Goal: Task Accomplishment & Management: Use online tool/utility

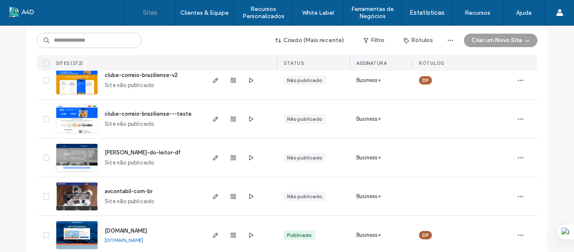
scroll to position [168, 0]
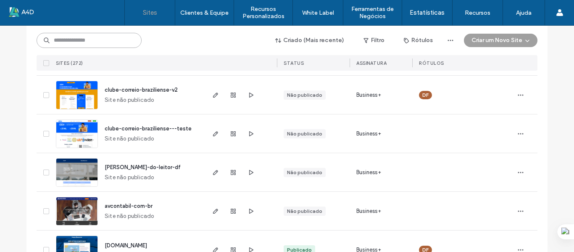
click at [102, 44] on input at bounding box center [89, 40] width 105 height 15
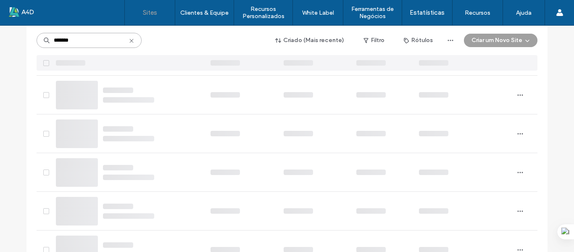
type input "*******"
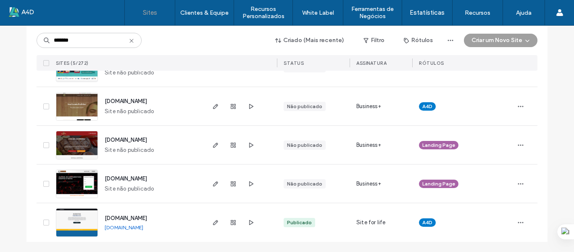
click at [143, 229] on link "eventos.correiobraziliense.com.br" at bounding box center [124, 227] width 39 height 6
click at [212, 223] on icon "button" at bounding box center [215, 222] width 7 height 7
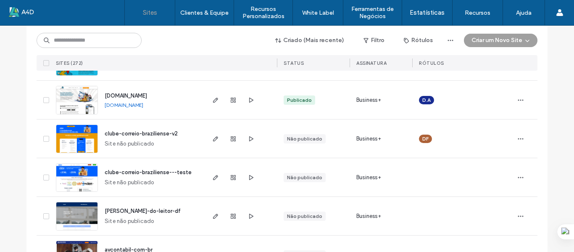
scroll to position [126, 0]
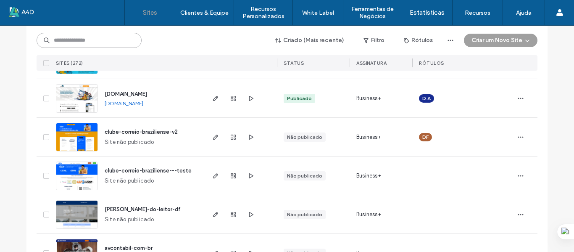
click at [77, 42] on input at bounding box center [89, 40] width 105 height 15
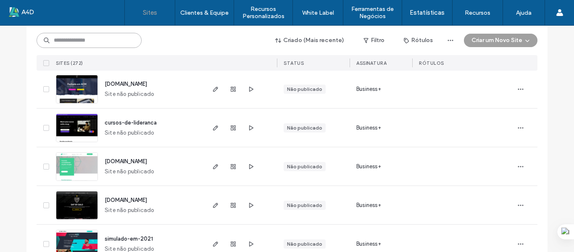
scroll to position [1050, 0]
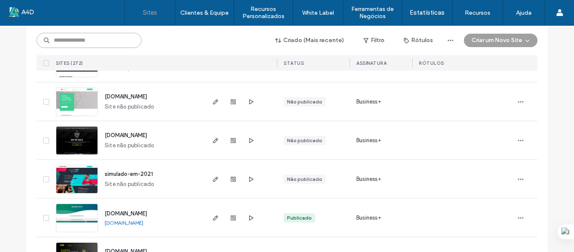
click at [99, 39] on input at bounding box center [89, 40] width 105 height 15
click at [96, 40] on input at bounding box center [89, 40] width 105 height 15
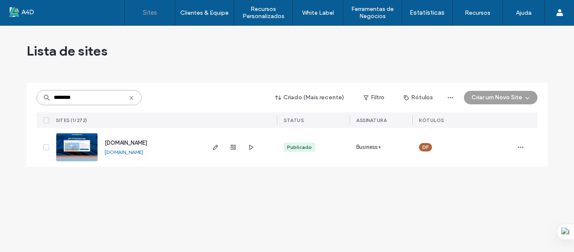
scroll to position [0, 0]
type input "********"
click at [214, 146] on icon "button" at bounding box center [215, 147] width 7 height 7
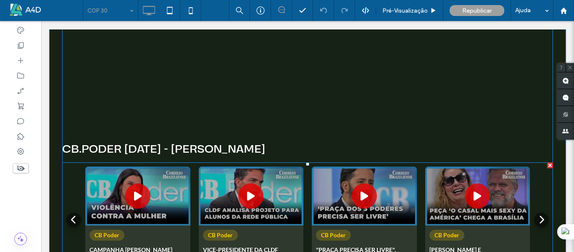
scroll to position [1512, 0]
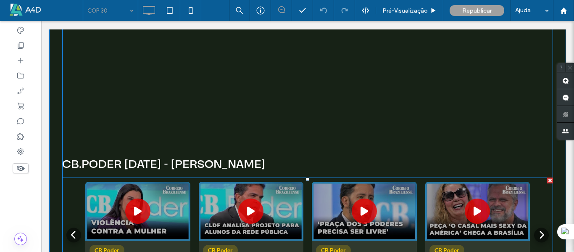
click at [366, 177] on span at bounding box center [307, 232] width 491 height 110
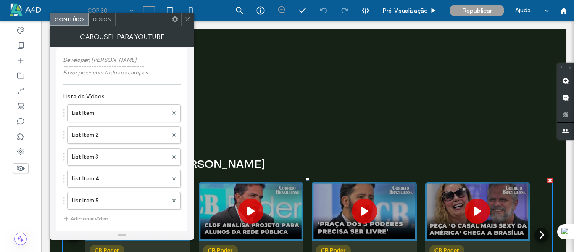
scroll to position [11, 0]
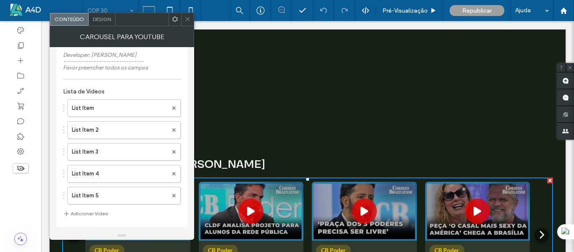
click at [98, 213] on button "Adicionar Vídeo" at bounding box center [85, 213] width 45 height 10
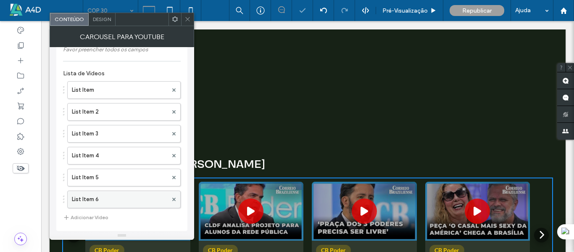
scroll to position [32, 0]
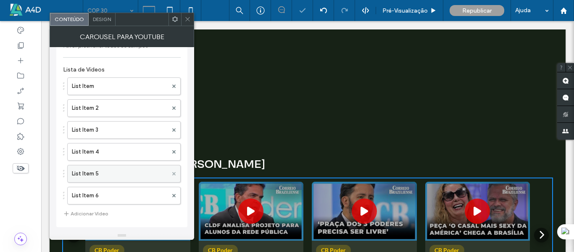
click at [173, 196] on icon at bounding box center [173, 195] width 3 height 3
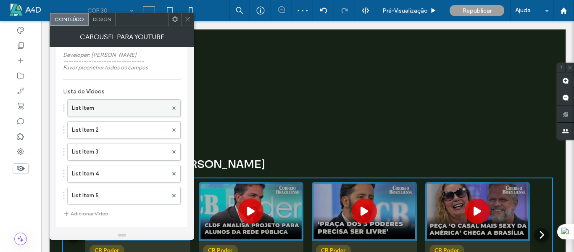
scroll to position [0, 0]
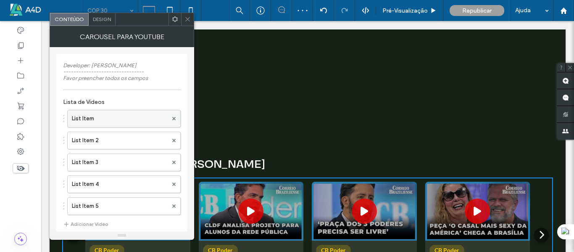
click at [89, 118] on label "List Item" at bounding box center [120, 118] width 96 height 17
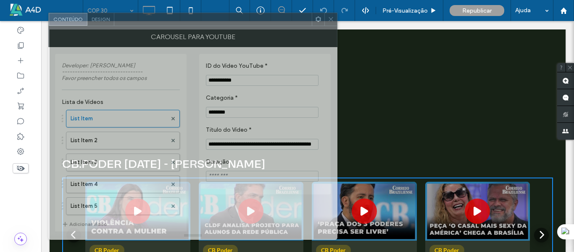
click at [274, 24] on div at bounding box center [212, 19] width 197 height 13
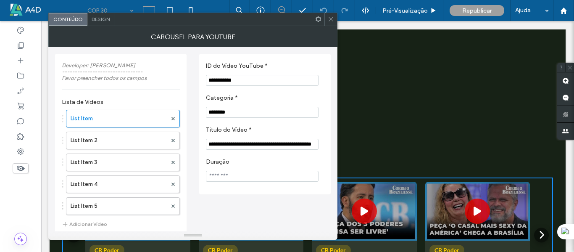
click at [104, 20] on span "Design" at bounding box center [101, 19] width 18 height 6
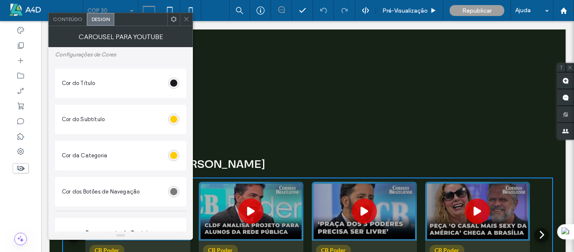
type input "*"
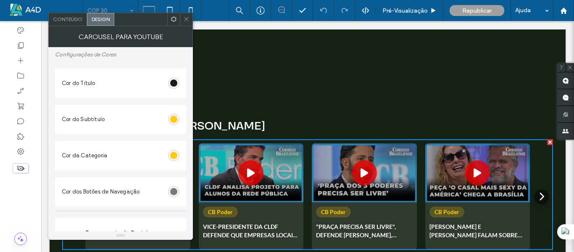
scroll to position [1638, 0]
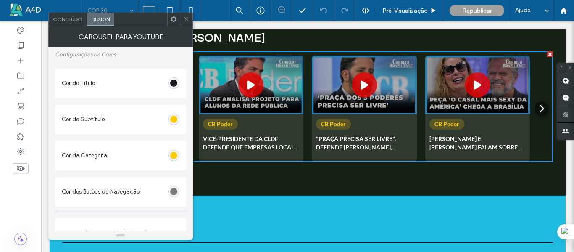
click at [66, 16] on span "Conteúdo" at bounding box center [67, 19] width 29 height 6
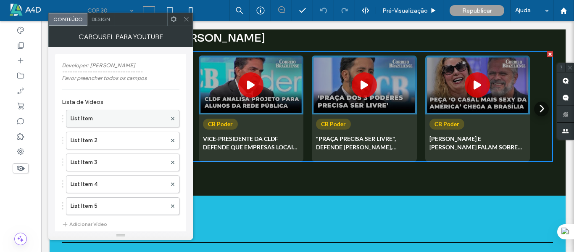
click at [115, 117] on label "List Item" at bounding box center [119, 118] width 96 height 17
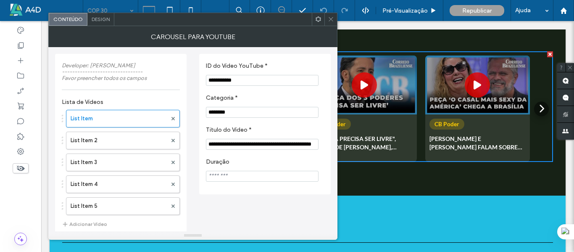
click at [102, 20] on span "Design" at bounding box center [101, 19] width 18 height 6
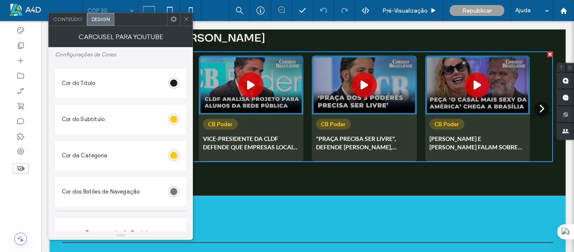
click at [188, 20] on icon at bounding box center [186, 19] width 6 height 6
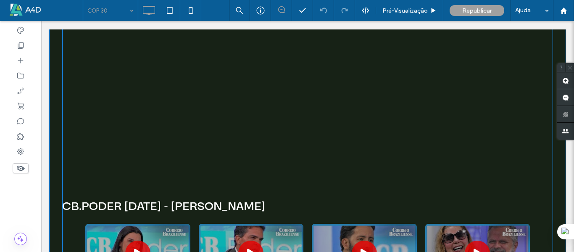
scroll to position [1554, 0]
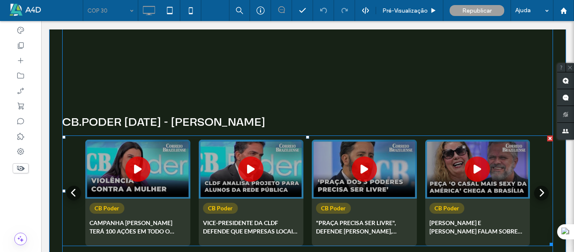
click at [185, 135] on span at bounding box center [307, 190] width 491 height 110
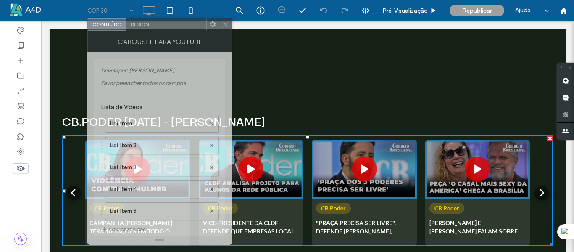
drag, startPoint x: 130, startPoint y: 20, endPoint x: 167, endPoint y: 21, distance: 37.0
click at [167, 21] on div at bounding box center [179, 24] width 53 height 13
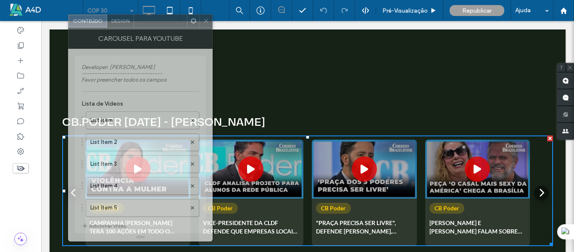
drag, startPoint x: 172, startPoint y: 22, endPoint x: 159, endPoint y: 22, distance: 12.6
click at [159, 22] on div at bounding box center [160, 21] width 53 height 13
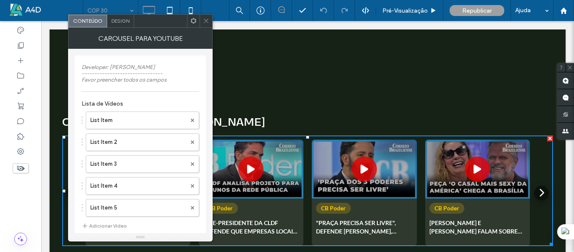
click at [380, 114] on h4 "CB.PODER 11/08/2025 - Leandro Grass" at bounding box center [307, 122] width 491 height 16
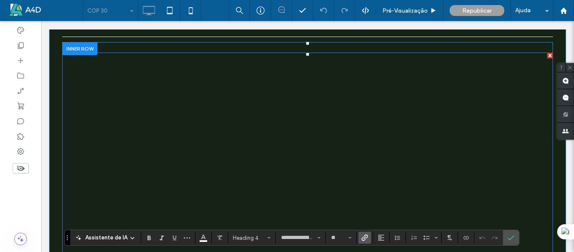
type input "**********"
type input "**"
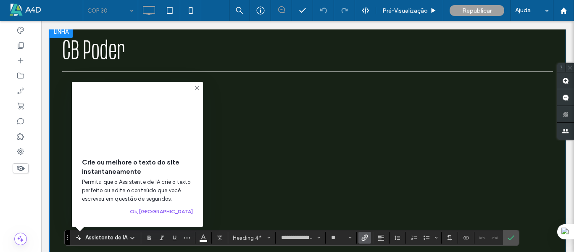
scroll to position [1260, 0]
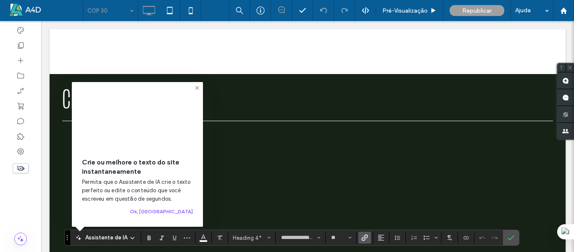
click at [197, 86] on use at bounding box center [197, 88] width 4 height 4
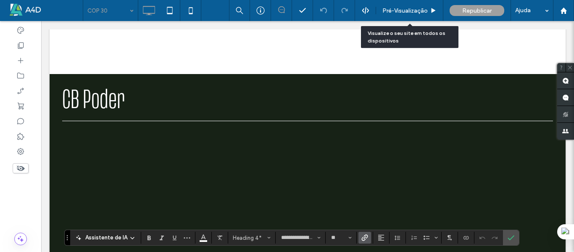
click at [420, 10] on span "Pré-Visualizaçāo" at bounding box center [404, 10] width 45 height 7
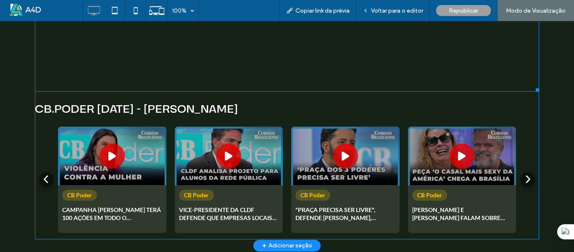
scroll to position [1554, 0]
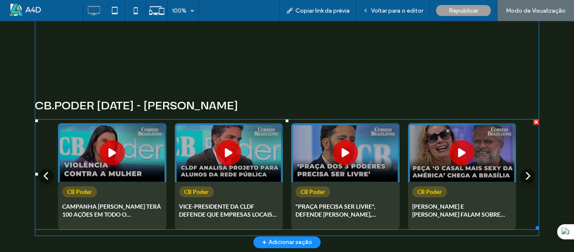
click at [526, 152] on span at bounding box center [287, 174] width 504 height 110
click at [524, 152] on span at bounding box center [287, 174] width 504 height 110
click at [524, 154] on span at bounding box center [287, 174] width 504 height 110
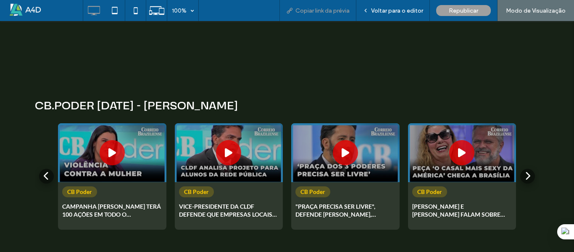
click at [325, 13] on span "Copiar link da prévia" at bounding box center [322, 10] width 54 height 7
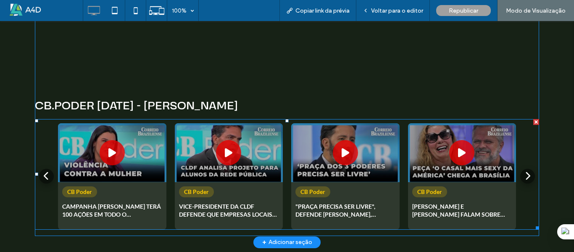
click at [137, 119] on span at bounding box center [287, 174] width 504 height 110
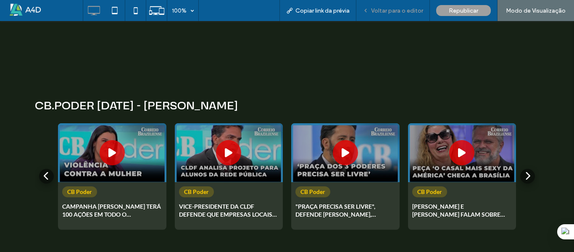
click at [407, 6] on div "Voltar para o editor" at bounding box center [393, 10] width 74 height 21
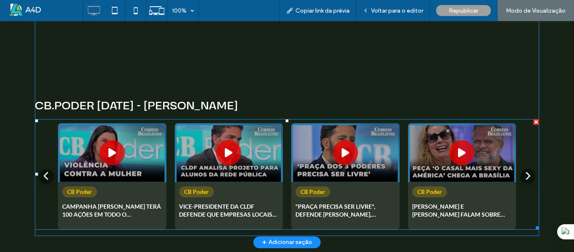
click at [150, 155] on span at bounding box center [287, 174] width 504 height 110
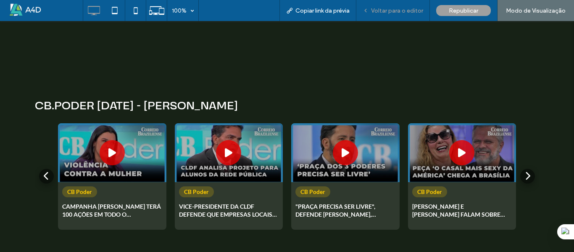
click at [390, 10] on span "Voltar para o editor" at bounding box center [397, 10] width 52 height 7
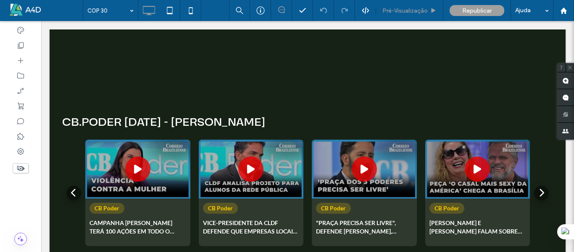
scroll to position [1562, 0]
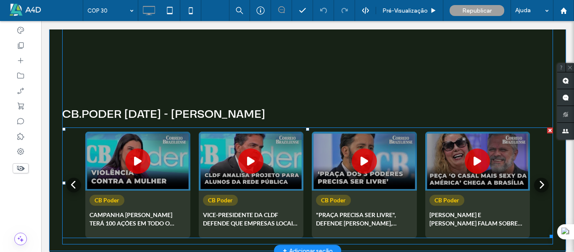
click at [192, 153] on span at bounding box center [307, 182] width 491 height 110
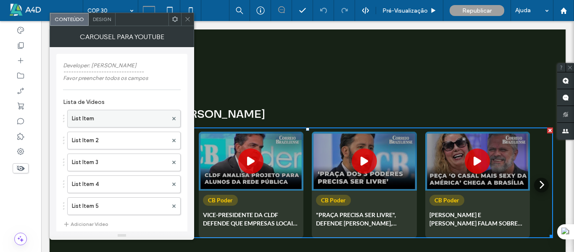
click at [110, 121] on label "List Item" at bounding box center [120, 118] width 96 height 17
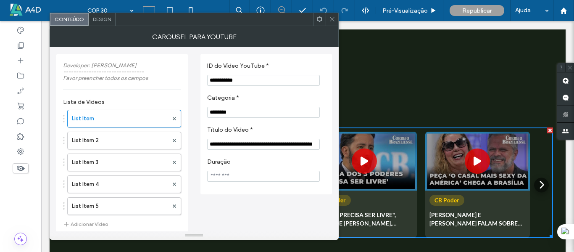
click at [330, 22] on span at bounding box center [332, 19] width 6 height 13
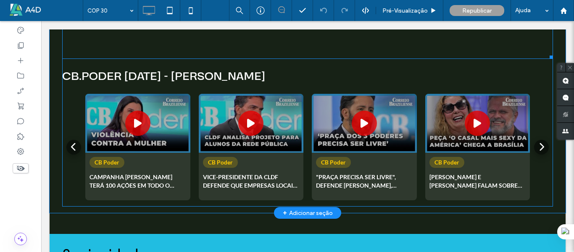
scroll to position [1604, 0]
